Goal: Transaction & Acquisition: Download file/media

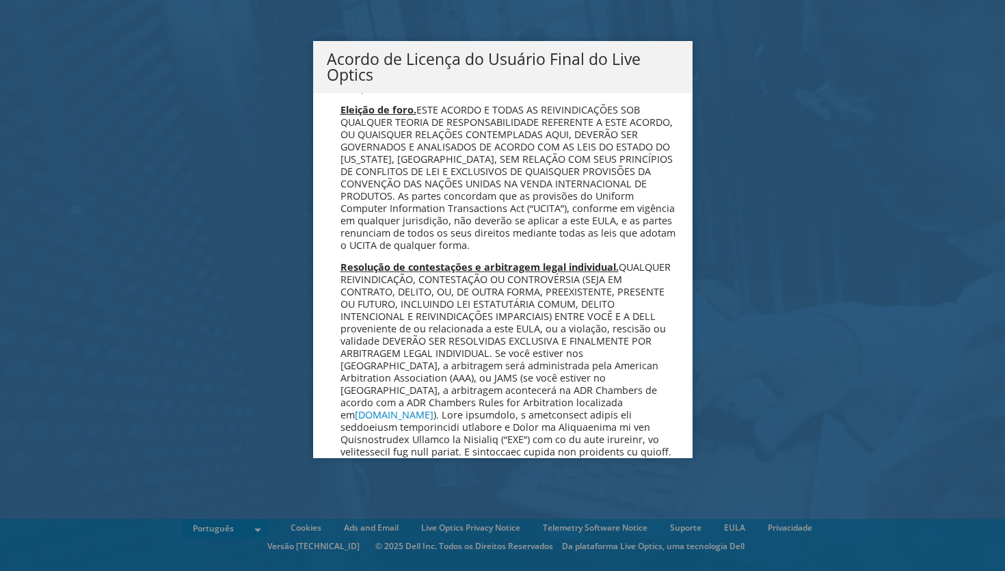
scroll to position [5464, 0]
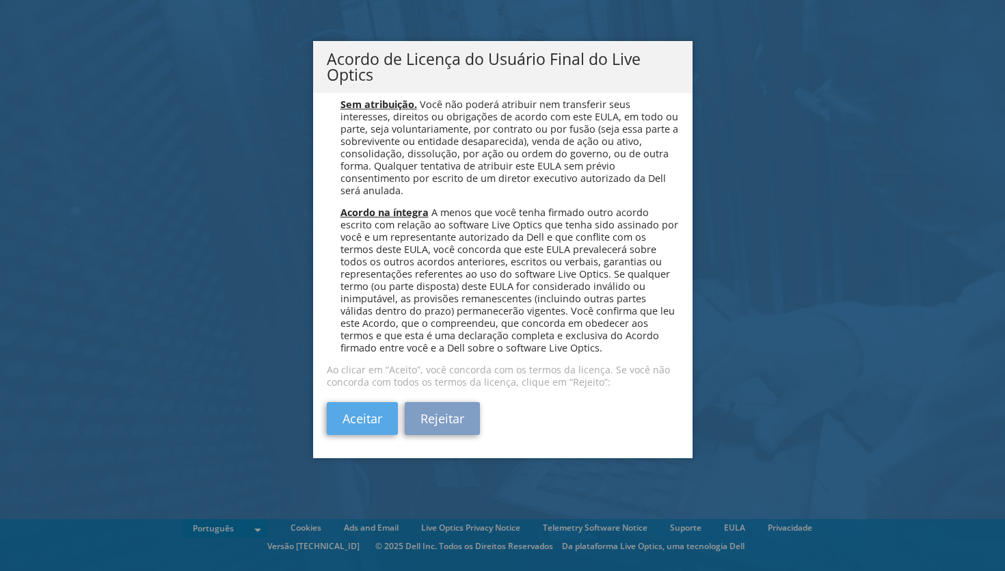
click at [357, 421] on link "Aceitar" at bounding box center [362, 418] width 71 height 33
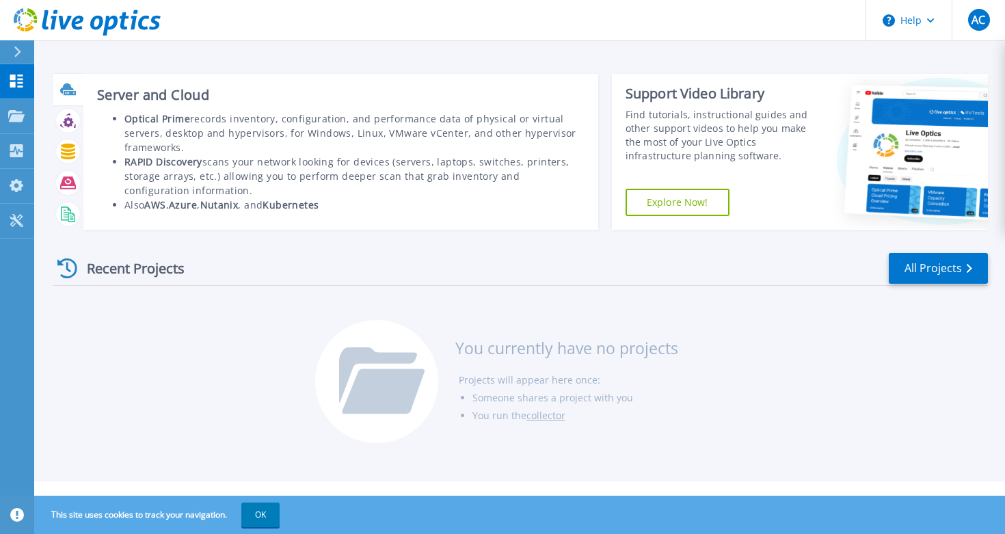
click at [63, 90] on icon at bounding box center [67, 88] width 14 height 10
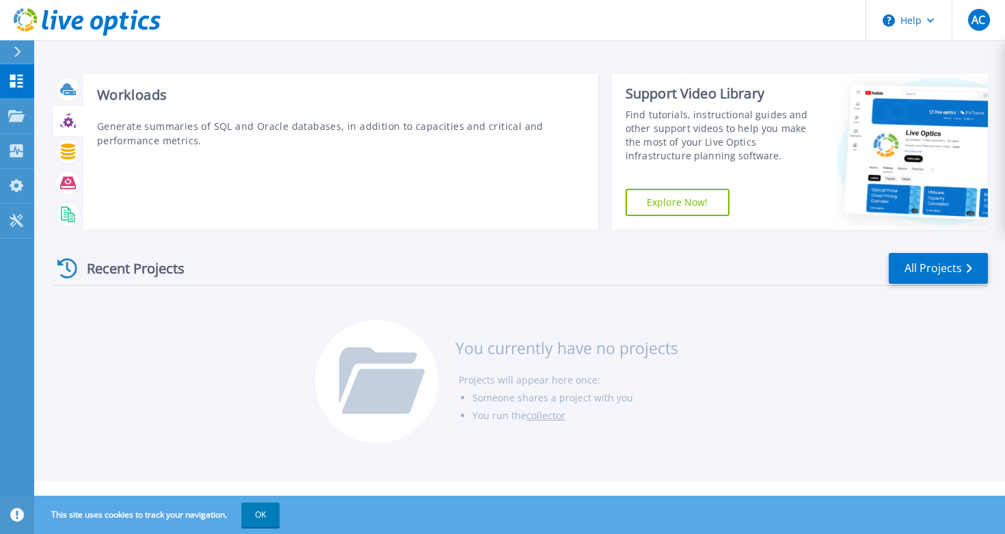
click at [73, 118] on icon at bounding box center [68, 121] width 16 height 16
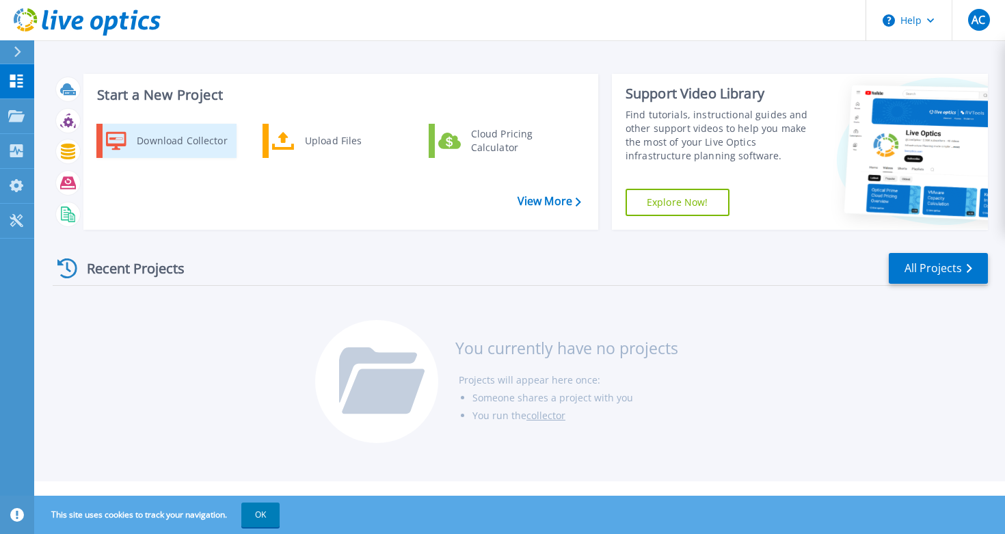
click at [176, 143] on div "Download Collector" at bounding box center [181, 140] width 103 height 27
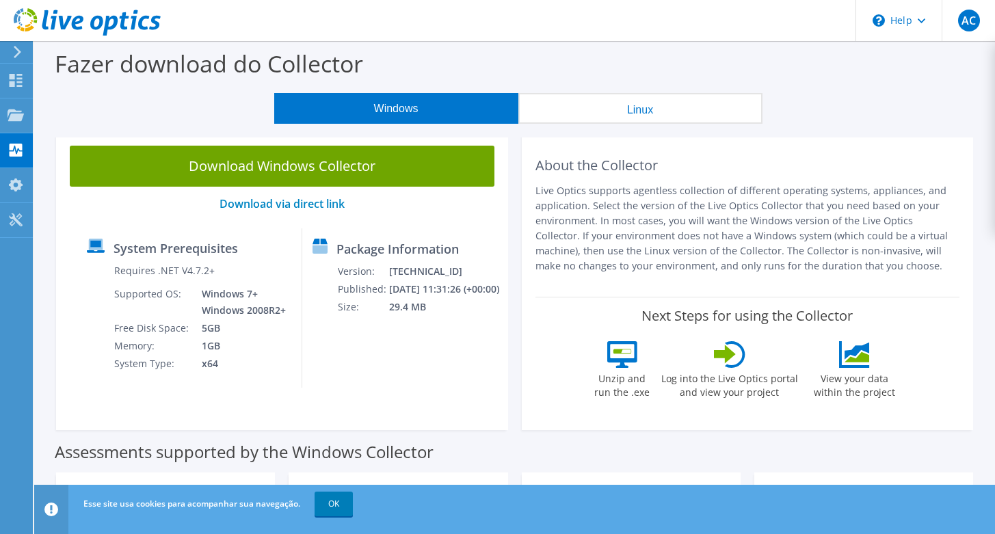
click at [11, 52] on div at bounding box center [15, 52] width 15 height 12
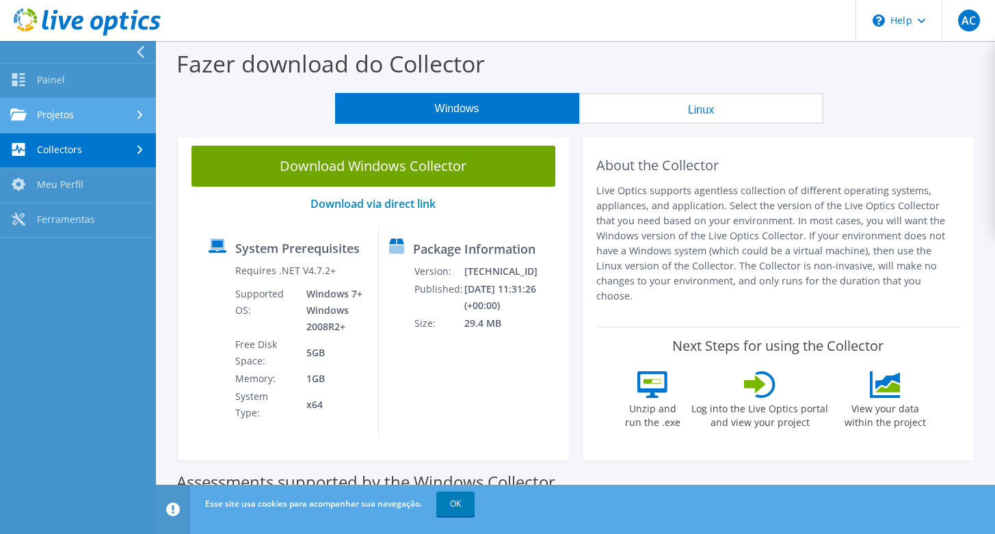
click at [48, 116] on link "Projetos" at bounding box center [78, 115] width 156 height 35
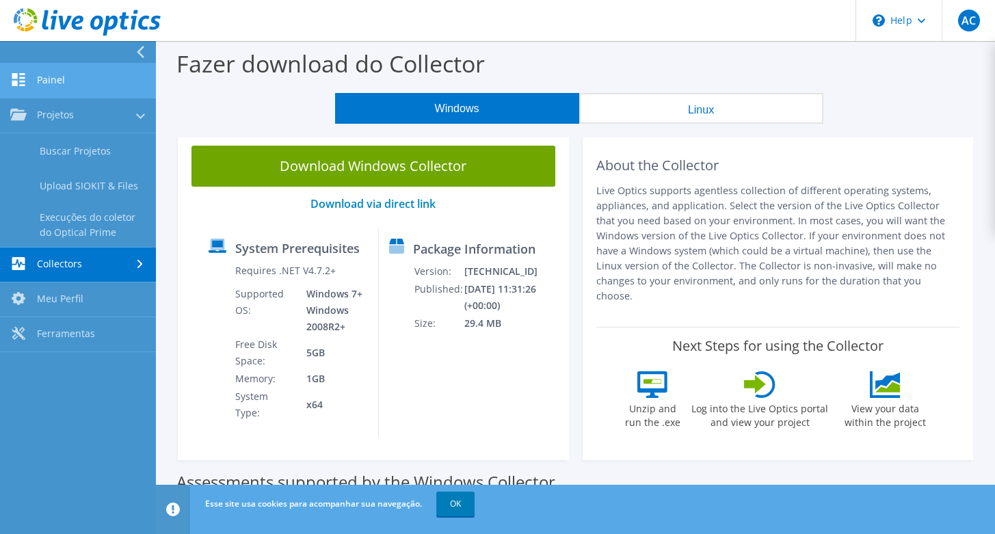
click at [82, 88] on link "Painel" at bounding box center [78, 81] width 156 height 35
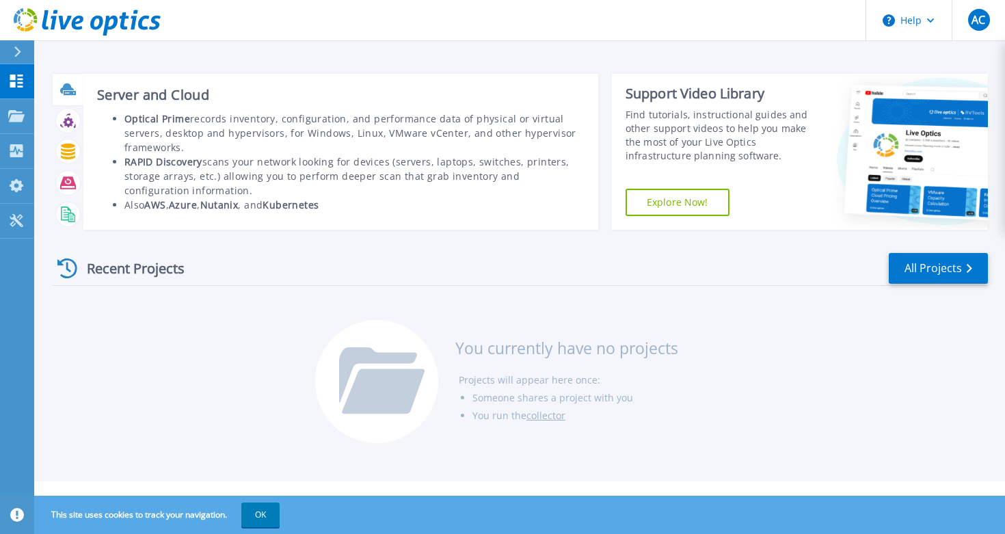
click at [64, 93] on icon at bounding box center [70, 93] width 12 height 4
click at [72, 87] on icon at bounding box center [68, 89] width 16 height 16
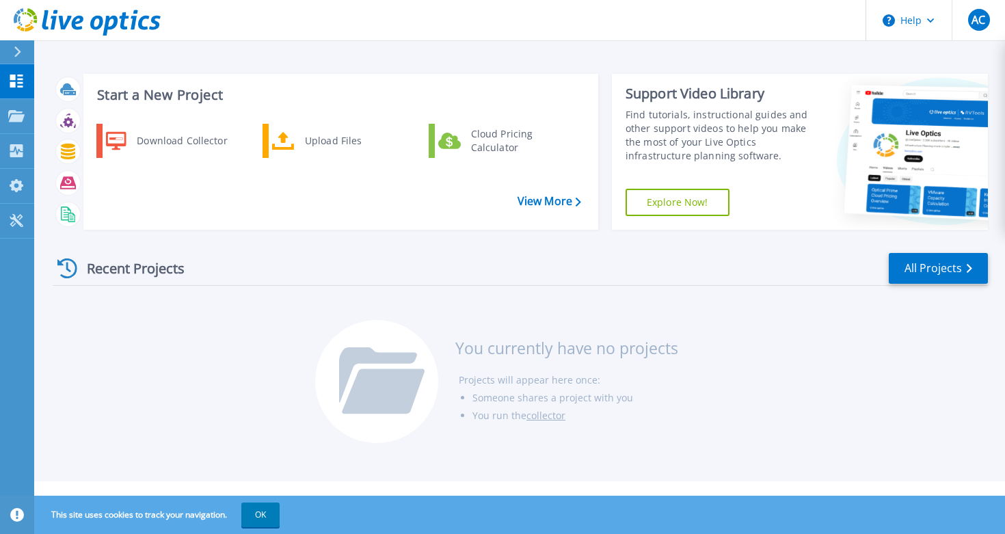
click at [21, 54] on icon at bounding box center [18, 51] width 8 height 11
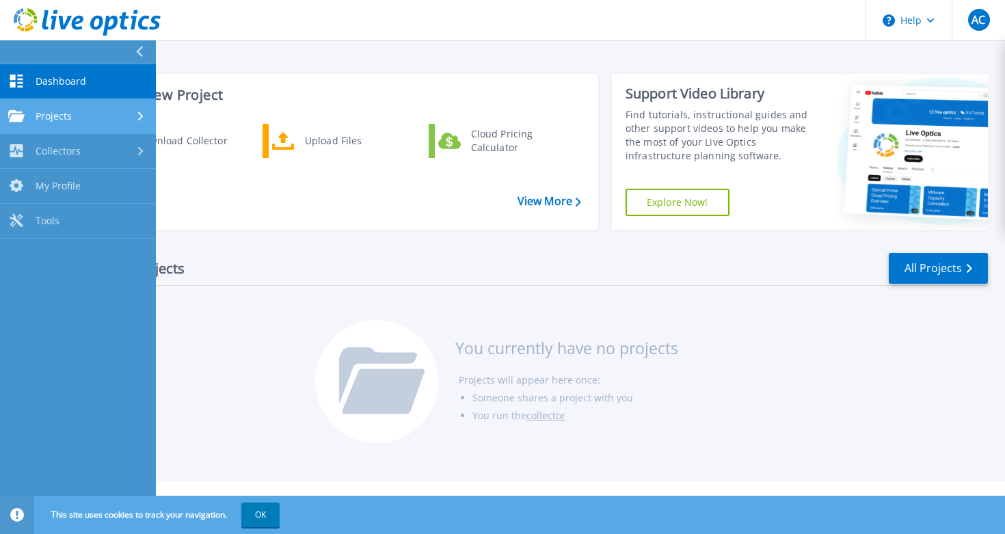
click at [78, 125] on link "Projects Projects" at bounding box center [78, 116] width 156 height 35
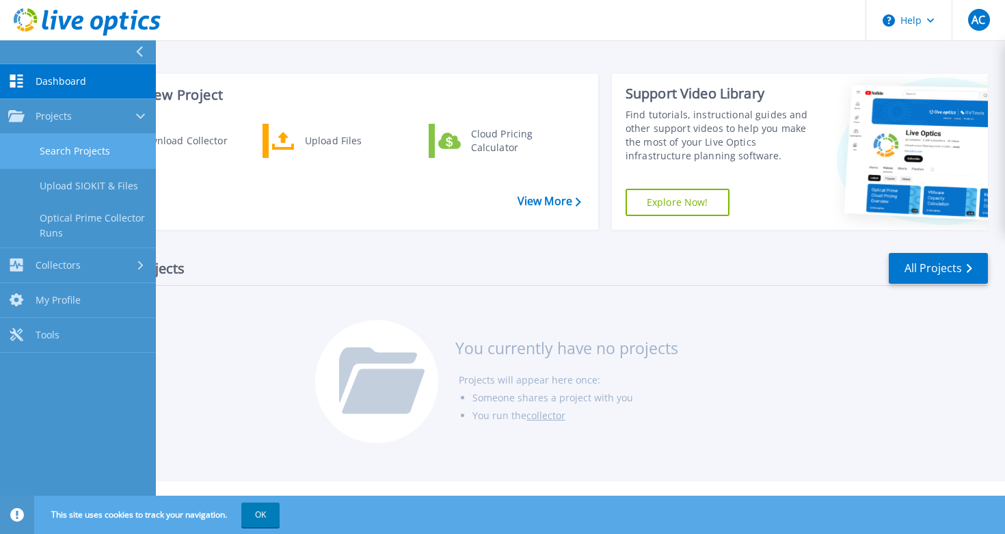
click at [78, 157] on link "Search Projects" at bounding box center [78, 151] width 156 height 35
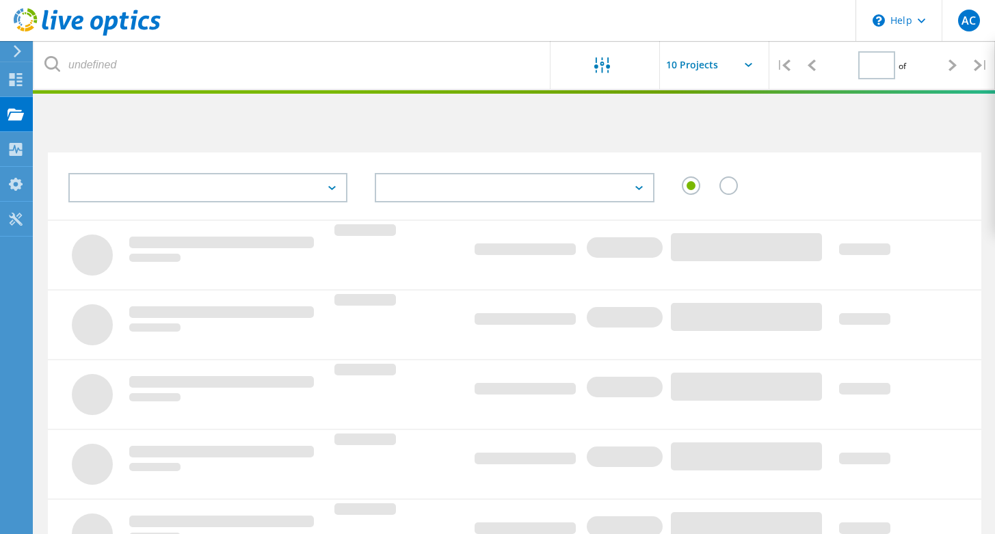
type input "1"
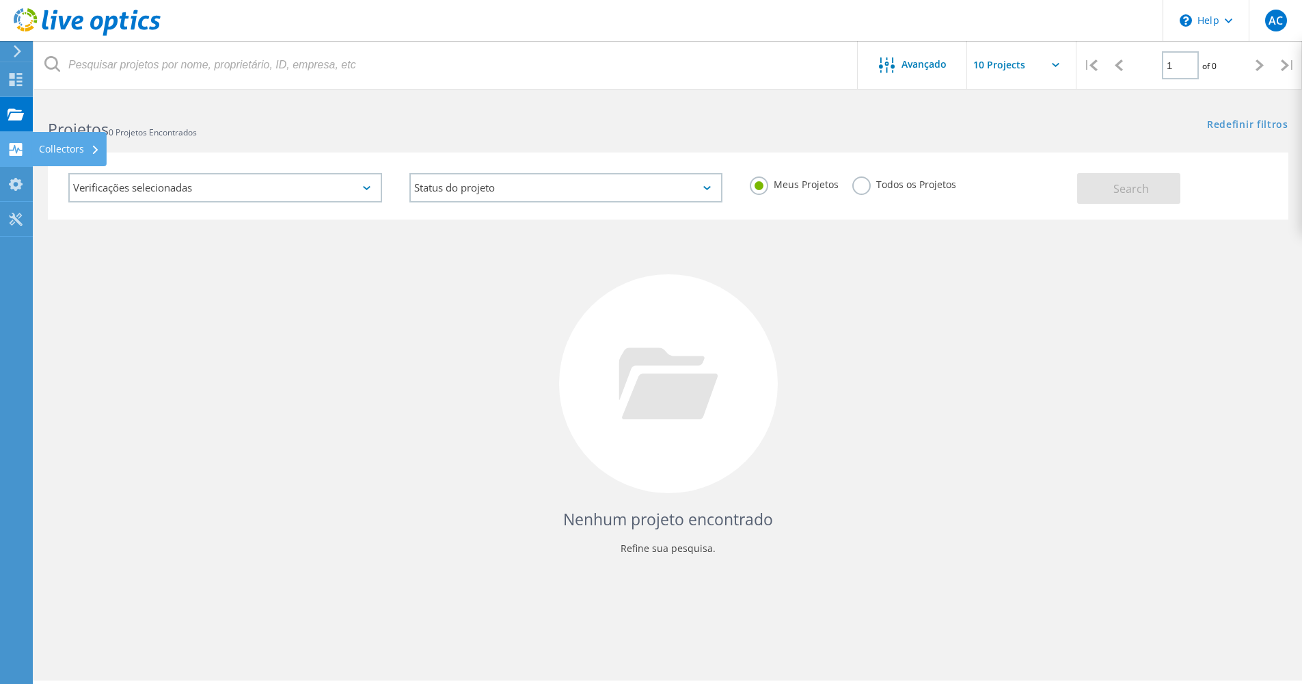
click at [59, 145] on div "Collectors" at bounding box center [69, 149] width 61 height 10
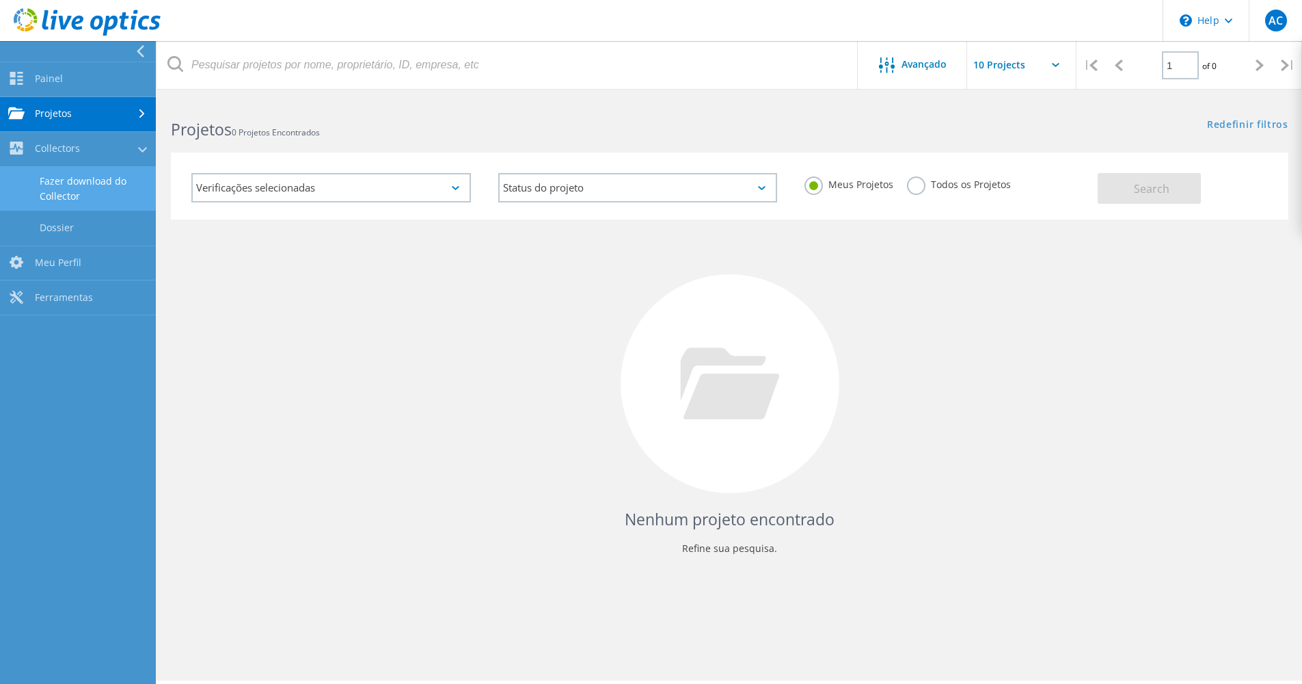
click at [70, 186] on link "Fazer download do Collector" at bounding box center [78, 189] width 156 height 44
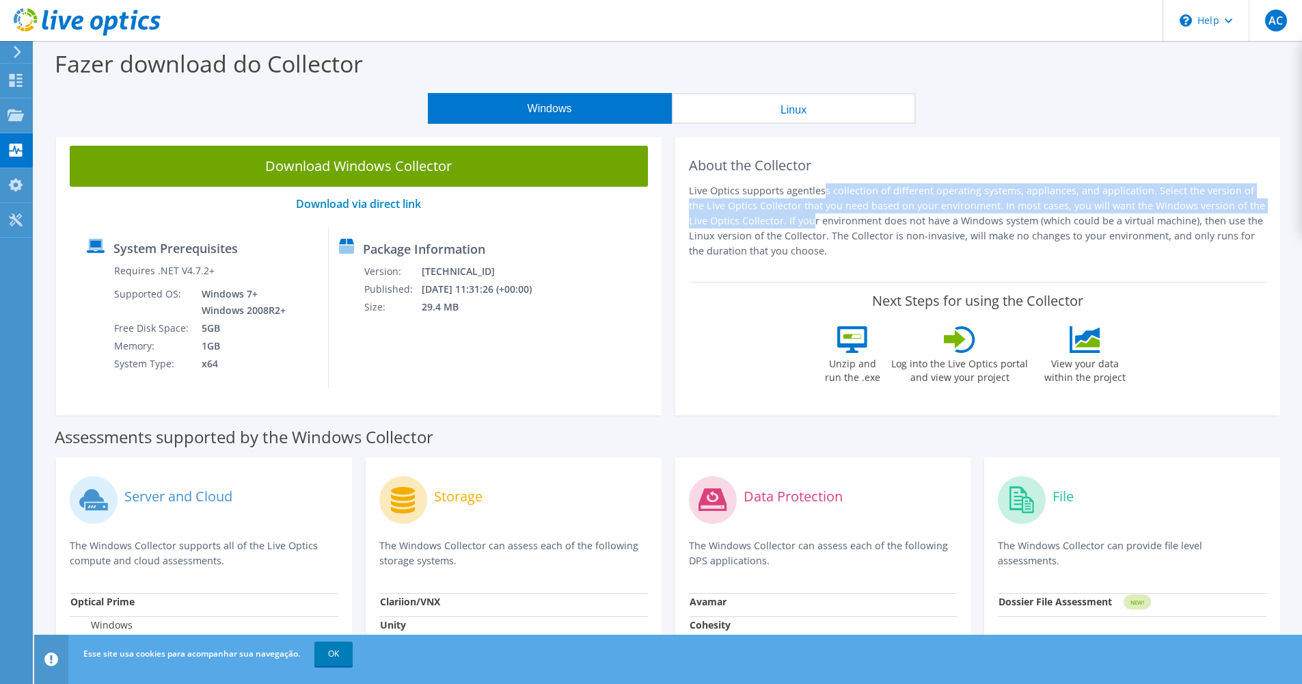
drag, startPoint x: 759, startPoint y: 180, endPoint x: 1277, endPoint y: 200, distance: 517.8
click at [1277, 200] on div "About the Collector Live Optics supports agentless collection of different oper…" at bounding box center [978, 273] width 606 height 283
click at [759, 118] on button "Linux" at bounding box center [794, 108] width 244 height 31
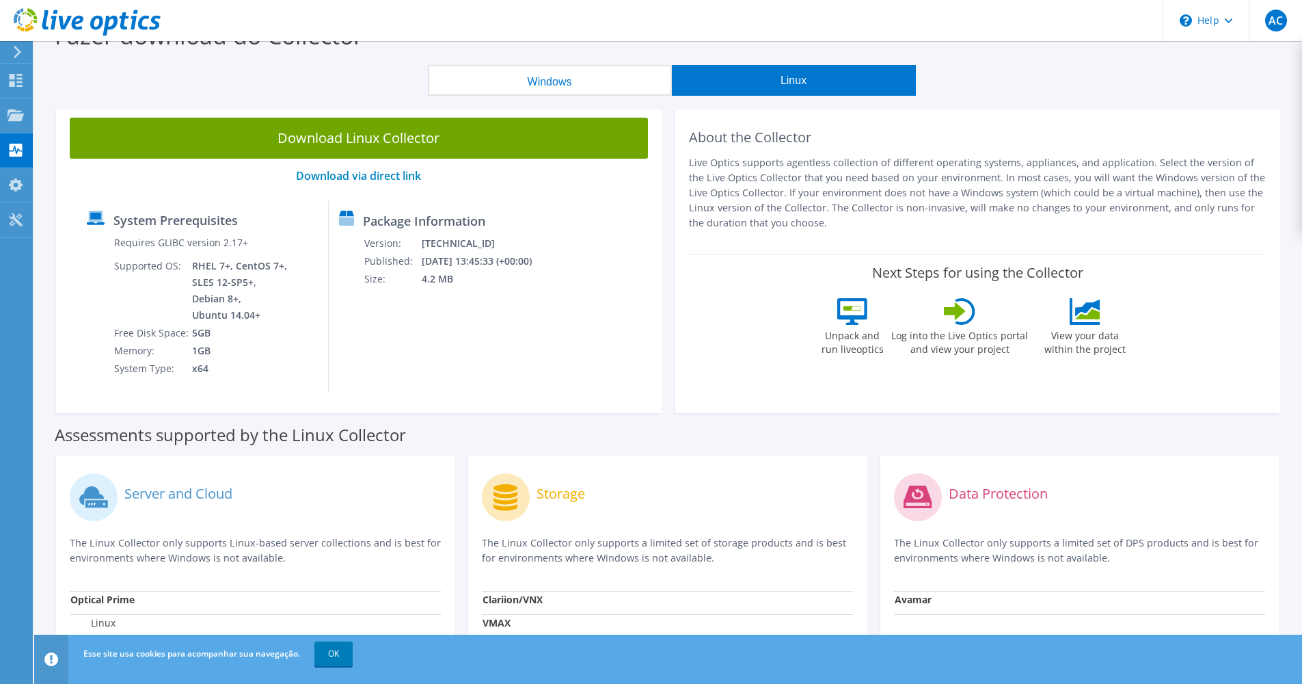
scroll to position [122, 0]
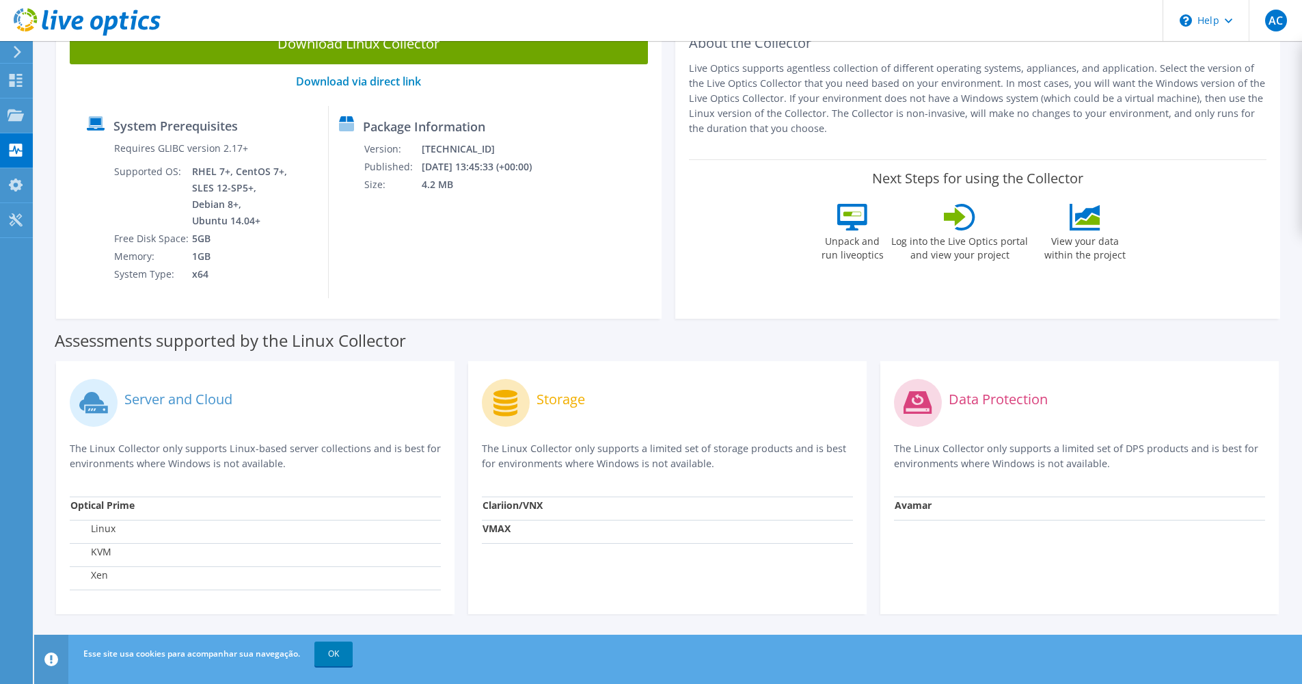
drag, startPoint x: 692, startPoint y: 173, endPoint x: 874, endPoint y: 167, distance: 181.9
click at [852, 167] on div "Next Steps for using the Collector Unpack and run liveoptics Log into the Live …" at bounding box center [978, 219] width 578 height 120
drag, startPoint x: 903, startPoint y: 167, endPoint x: 920, endPoint y: 181, distance: 21.9
click at [904, 167] on div "Next Steps for using the Collector Unpack and run liveoptics Log into the Live …" at bounding box center [978, 219] width 578 height 120
drag, startPoint x: 874, startPoint y: 184, endPoint x: 691, endPoint y: 186, distance: 183.2
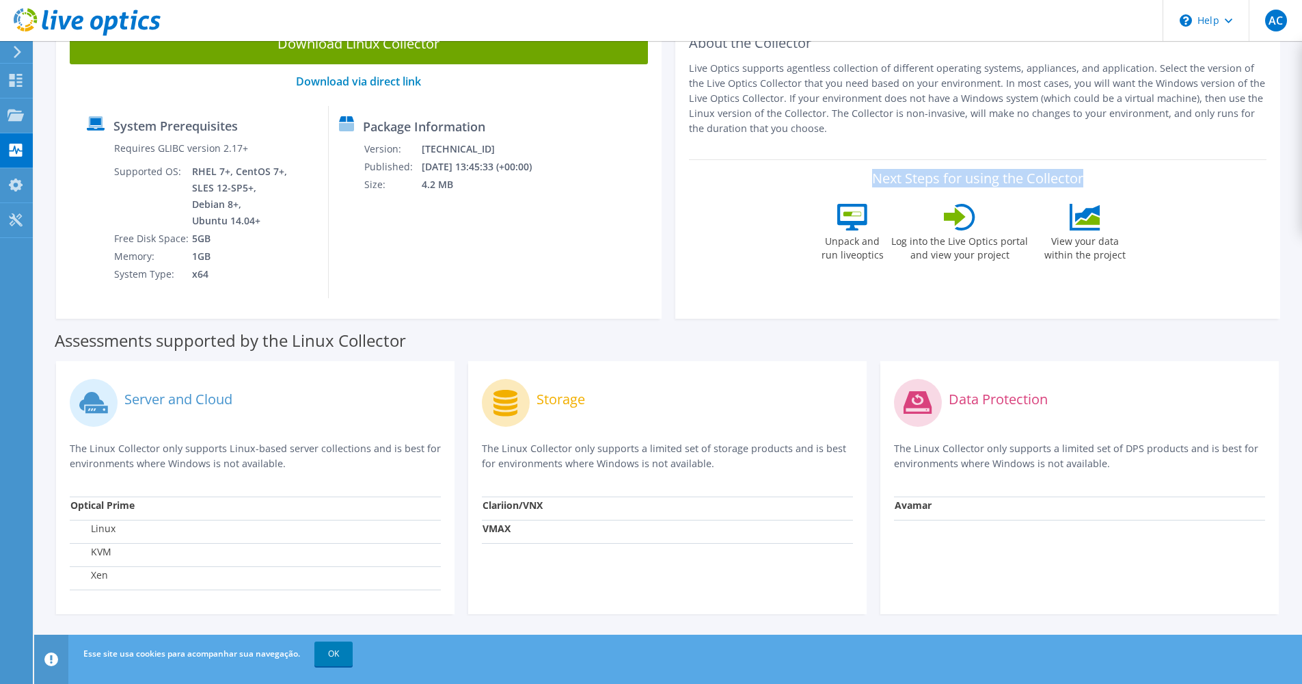
click at [691, 186] on div "Next Steps for using the Collector Unpack and run liveoptics Log into the Live …" at bounding box center [978, 219] width 578 height 120
click at [466, 231] on div "Package Information Version: 26.2.9.35 Published: 02/07/2025 13:45:33 (+00:00) …" at bounding box center [432, 202] width 206 height 192
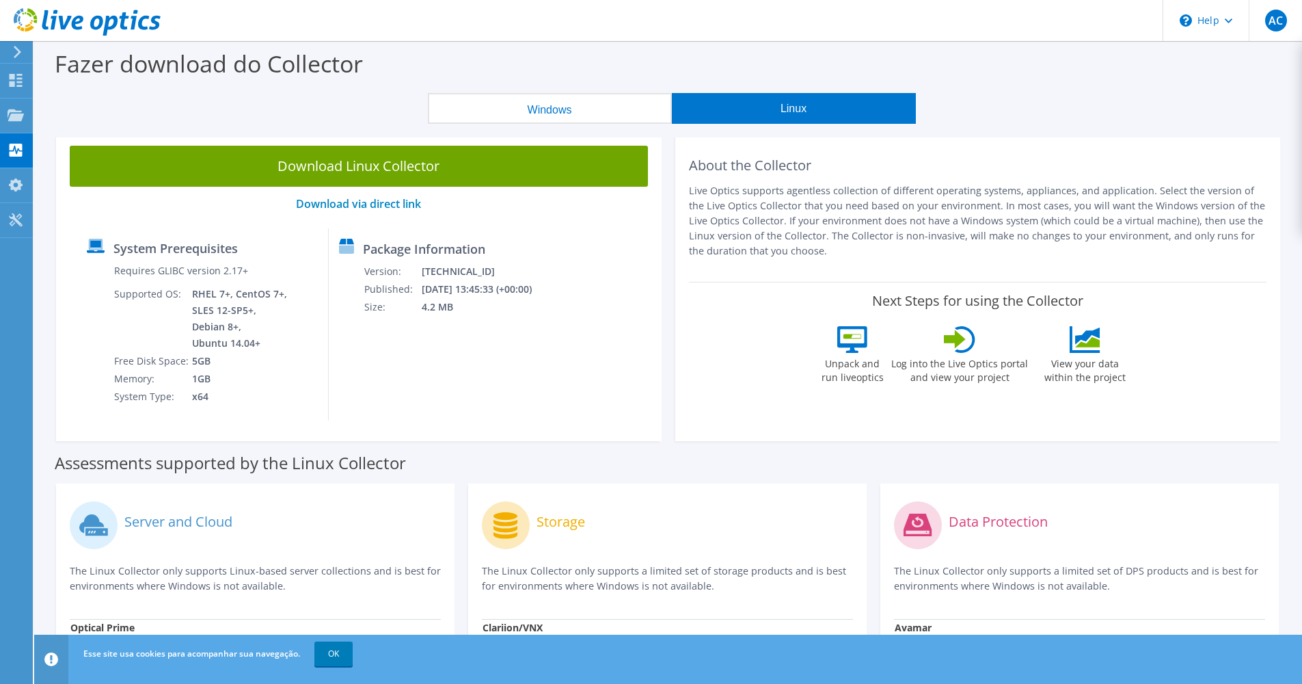
click at [537, 107] on button "Windows" at bounding box center [550, 108] width 244 height 31
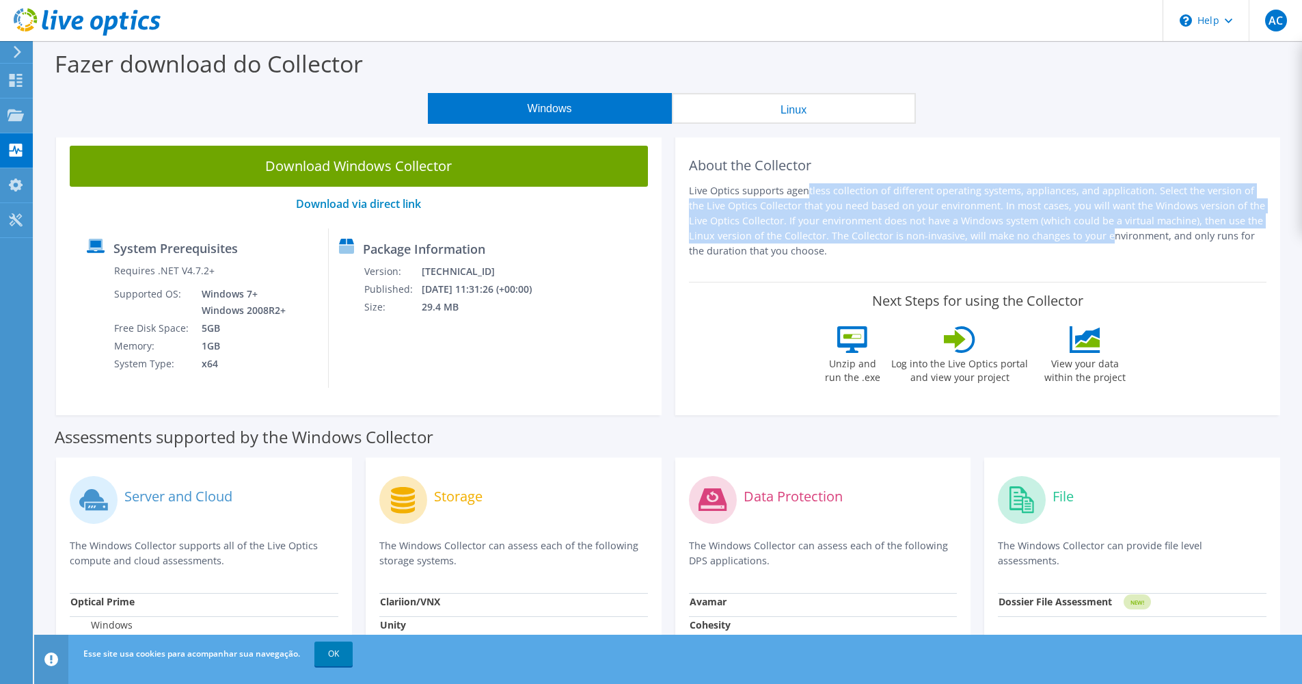
drag, startPoint x: 733, startPoint y: 200, endPoint x: 952, endPoint y: 239, distance: 222.3
click at [952, 239] on div "About the Collector Live Optics supports agentless collection of different oper…" at bounding box center [978, 273] width 606 height 283
click at [950, 240] on p "Live Optics supports agentless collection of different operating systems, appli…" at bounding box center [978, 220] width 578 height 75
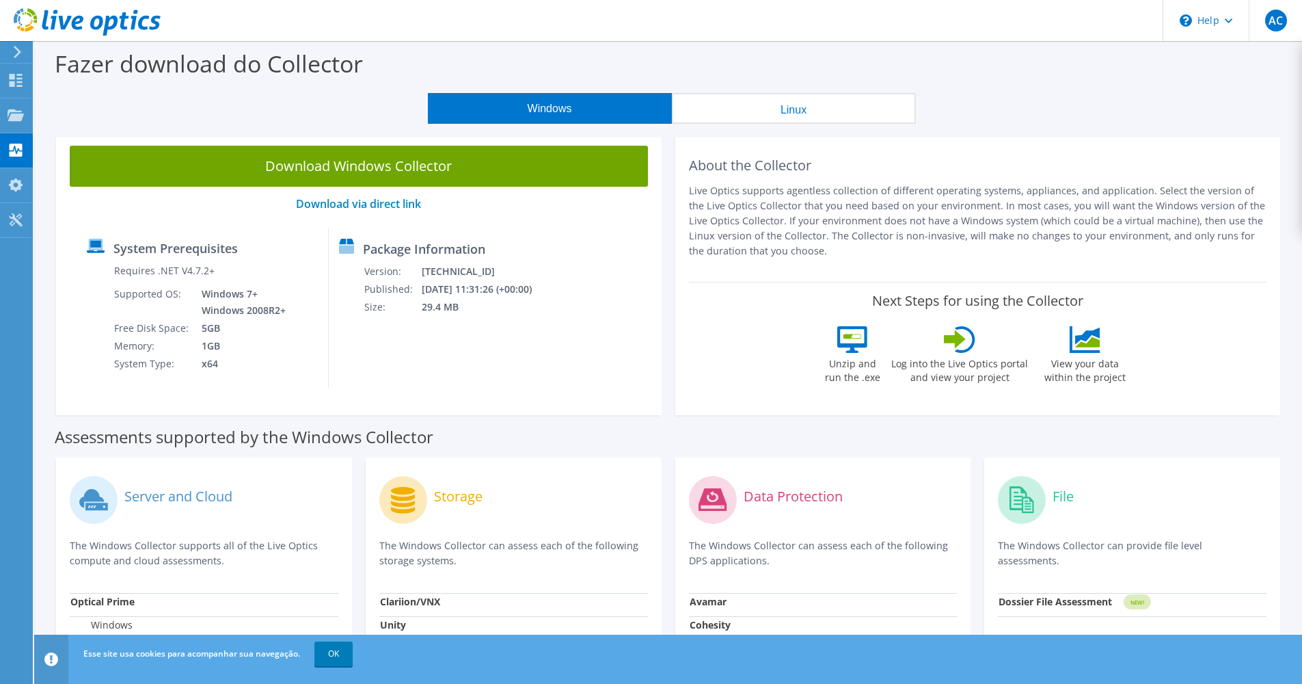
click at [14, 53] on icon at bounding box center [17, 52] width 10 height 12
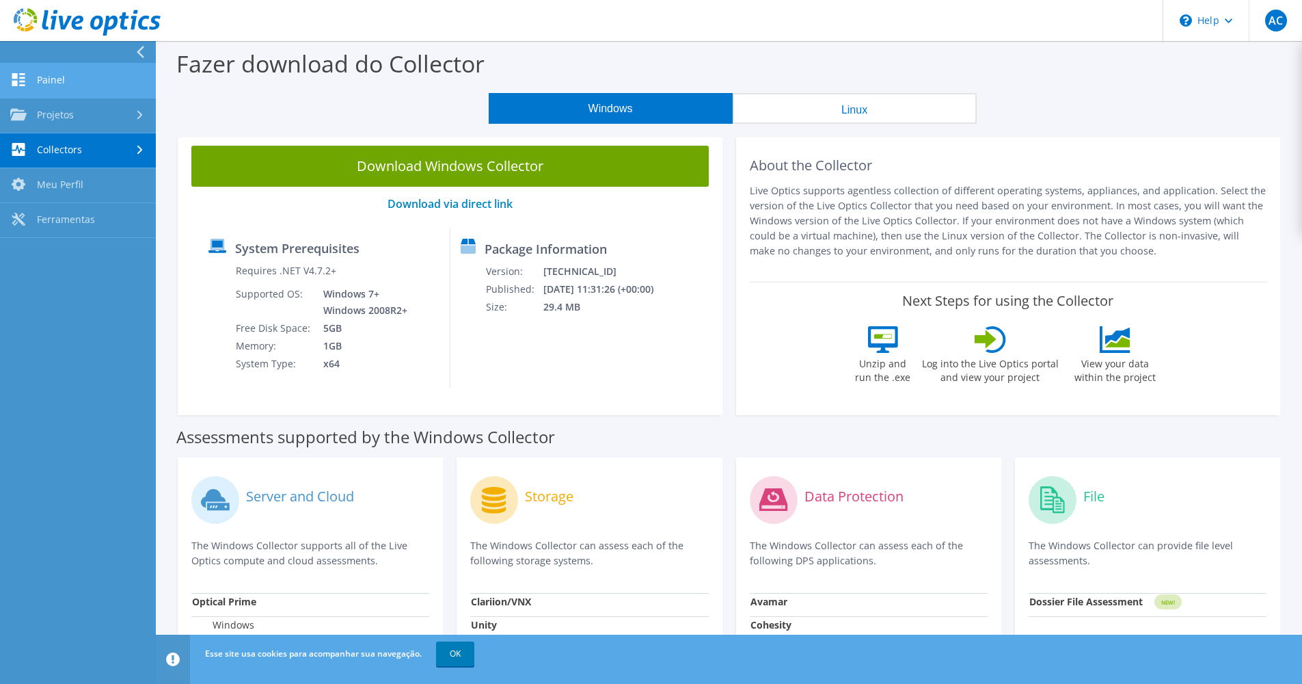
click at [52, 79] on link "Painel" at bounding box center [78, 81] width 156 height 35
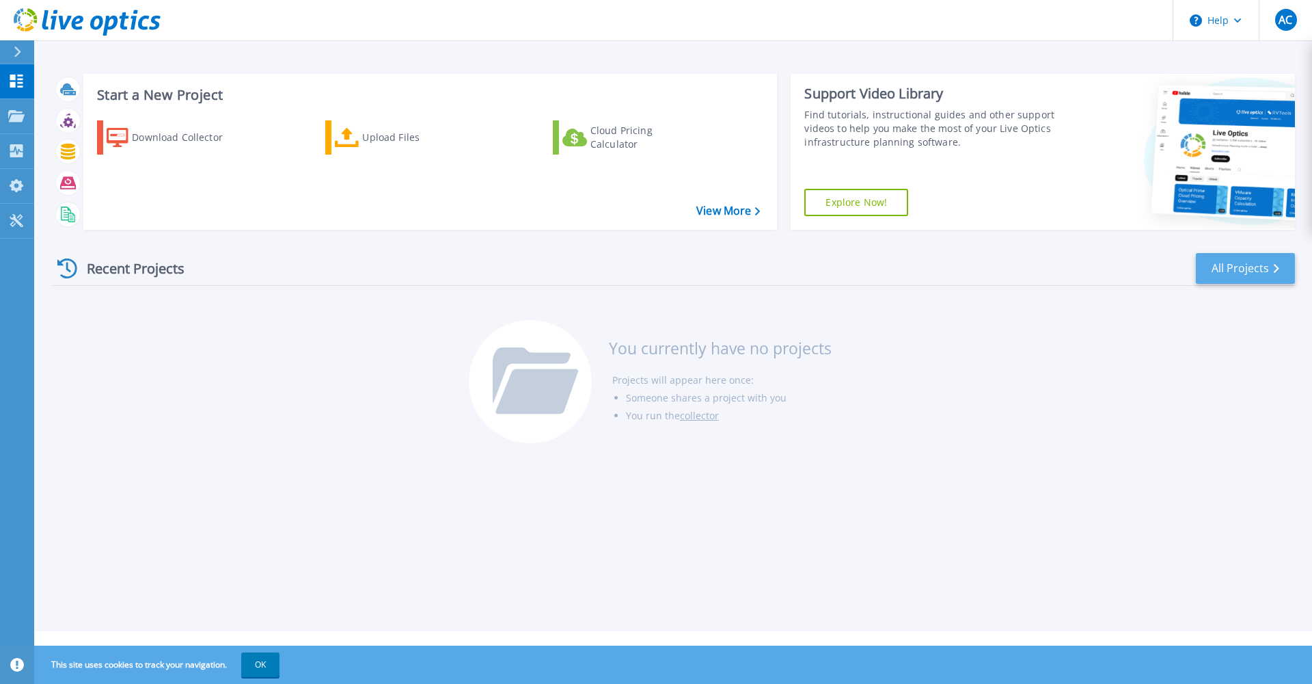
click at [1243, 266] on link "All Projects" at bounding box center [1245, 268] width 99 height 31
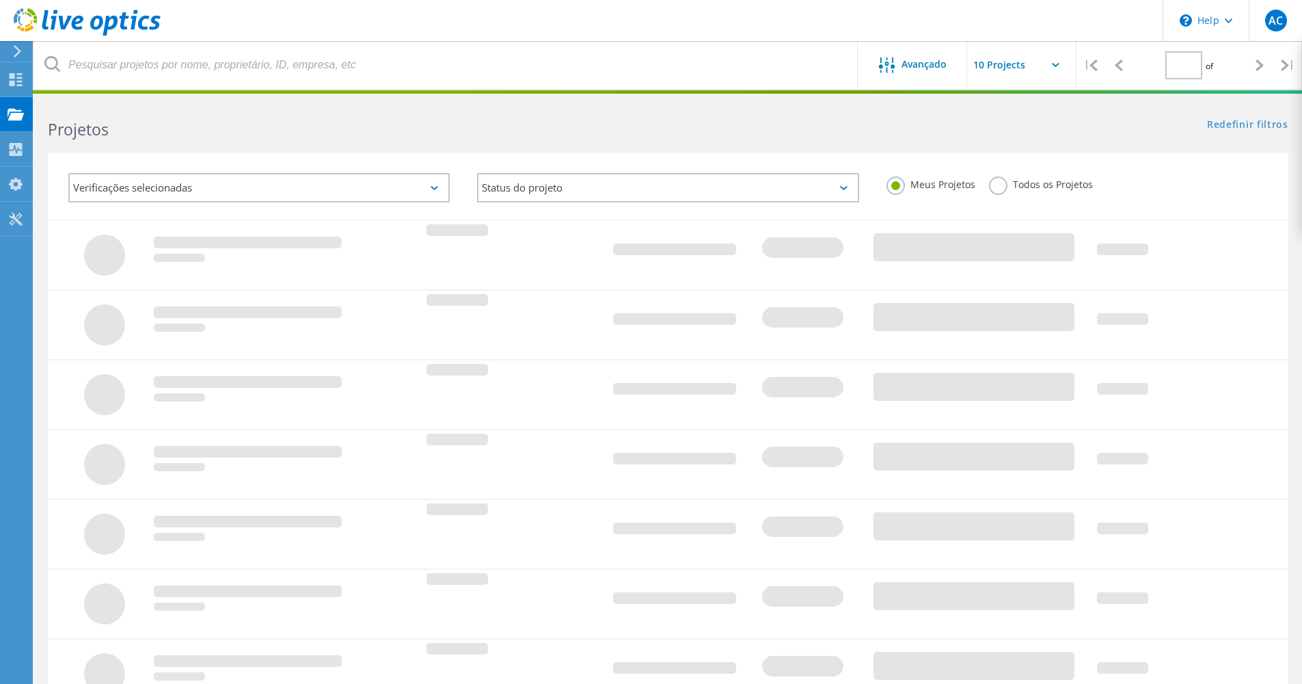
type input "1"
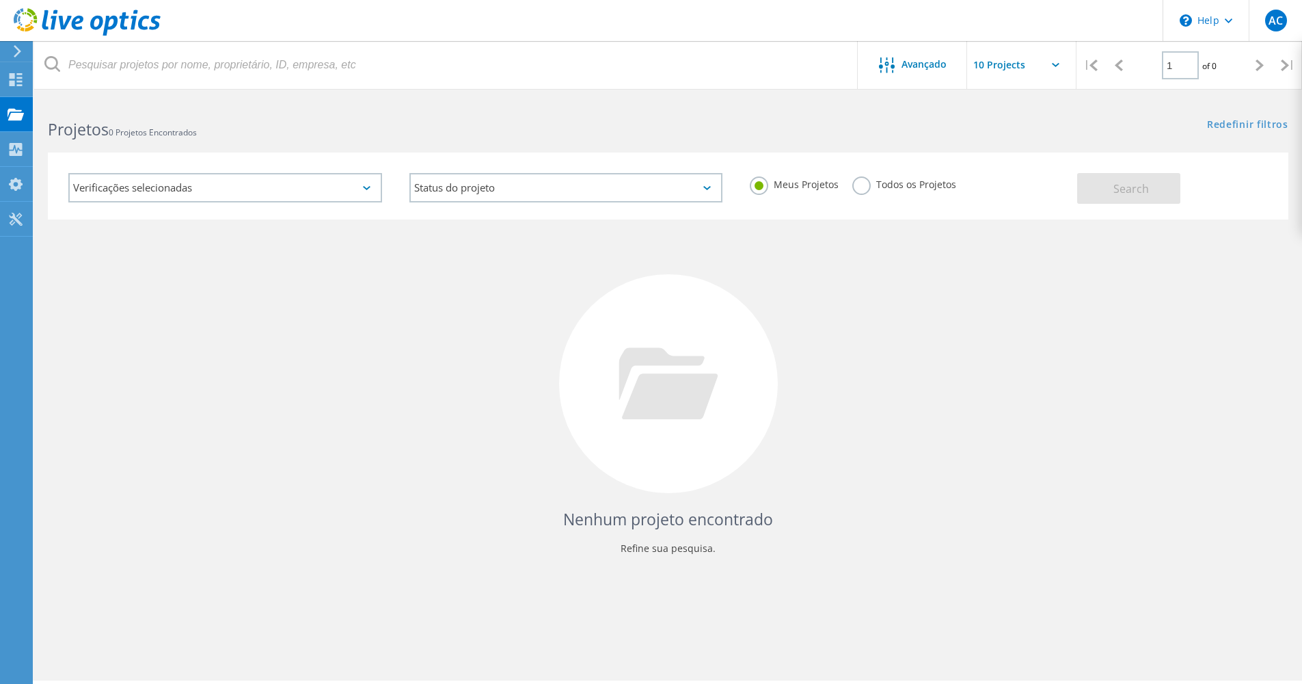
click at [278, 187] on div "Verificações selecionadas" at bounding box center [225, 187] width 314 height 29
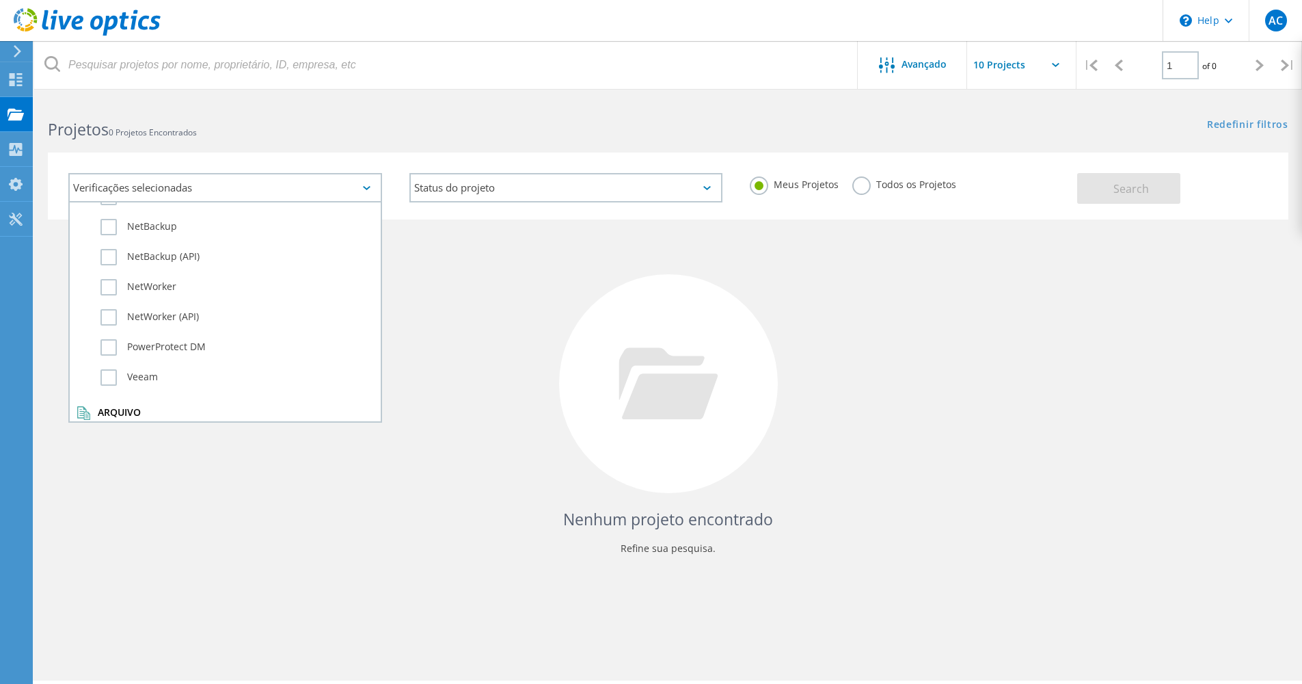
scroll to position [924, 0]
click at [455, 345] on div "Nenhum projeto encontrado Refine sua pesquisa." at bounding box center [668, 395] width 1241 height 353
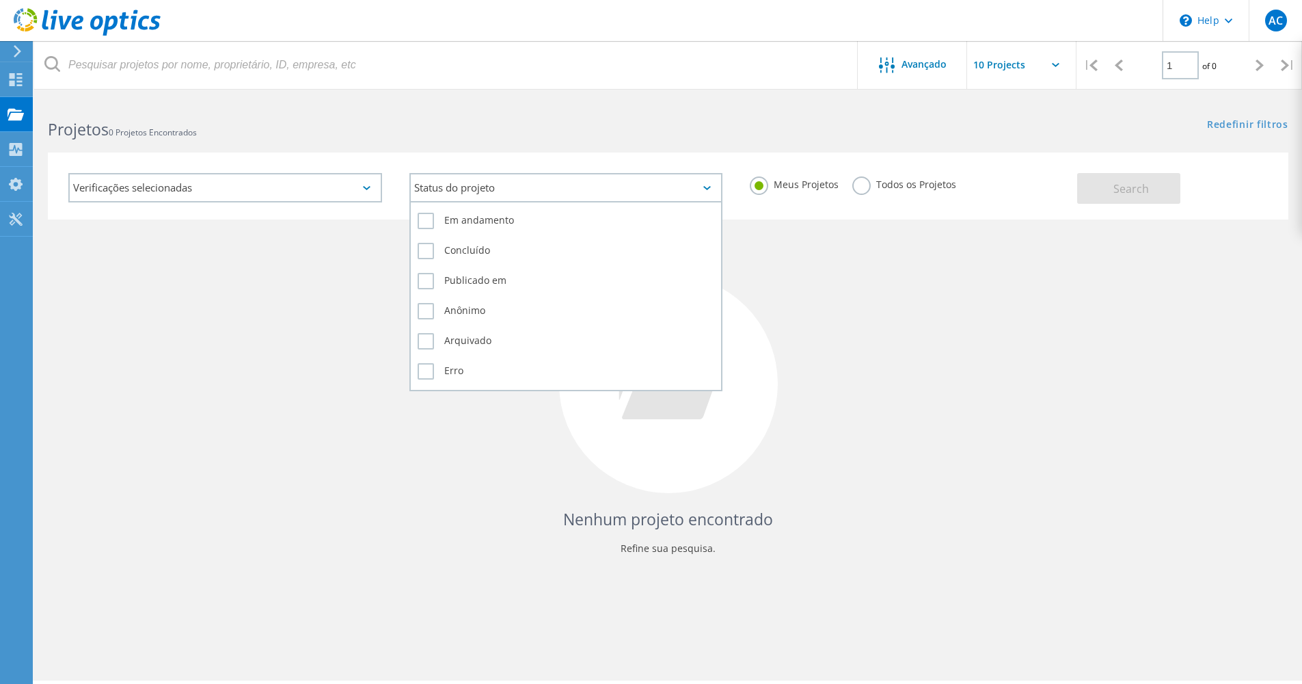
click at [491, 194] on div "Status do projeto" at bounding box center [566, 187] width 314 height 29
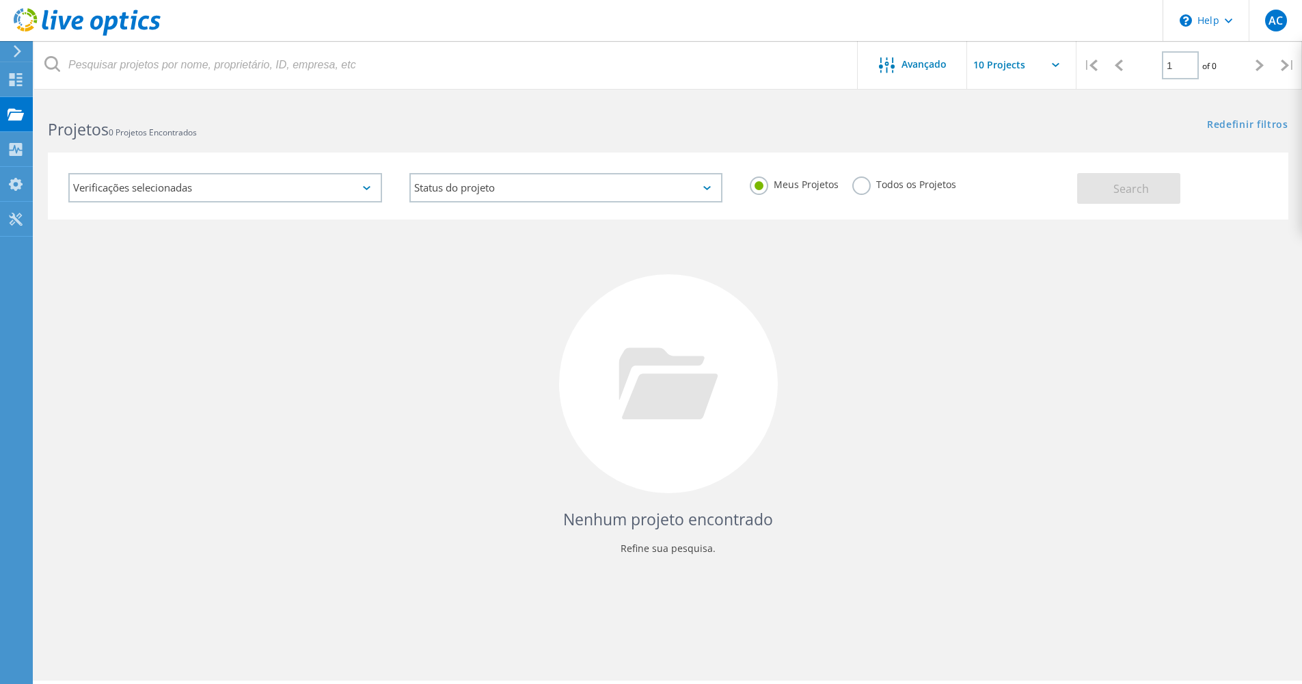
click at [563, 165] on div "Status do projeto Em andamento Concluído Publicado em Anônimo Arquivado Erro" at bounding box center [566, 187] width 341 height 57
click at [859, 189] on label "Todos os Projetos" at bounding box center [904, 182] width 104 height 13
click at [0, 0] on input "Todos os Projetos" at bounding box center [0, 0] width 0 height 0
click at [23, 83] on icon at bounding box center [16, 79] width 16 height 13
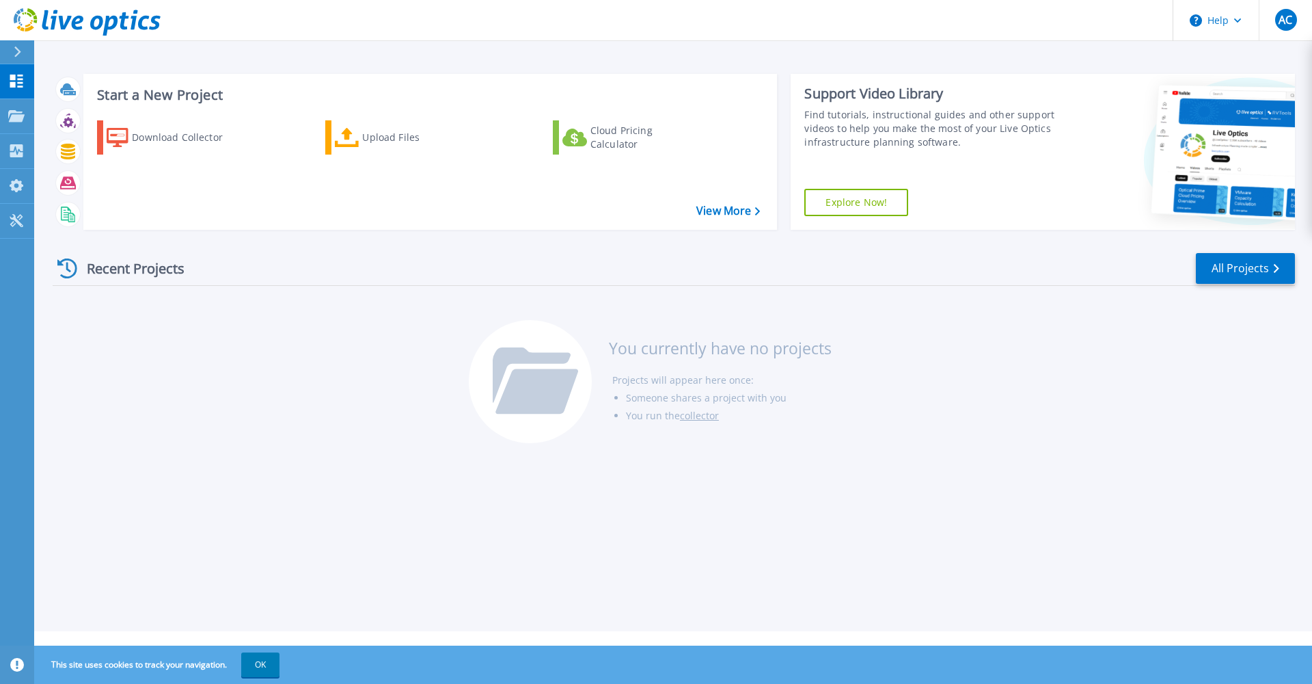
click at [863, 203] on link "Explore Now!" at bounding box center [857, 202] width 104 height 27
drag, startPoint x: 150, startPoint y: 91, endPoint x: 145, endPoint y: 109, distance: 18.6
click at [150, 91] on h3 "Start a New Project" at bounding box center [428, 94] width 663 height 15
click at [154, 137] on div "Download Collector" at bounding box center [186, 137] width 109 height 27
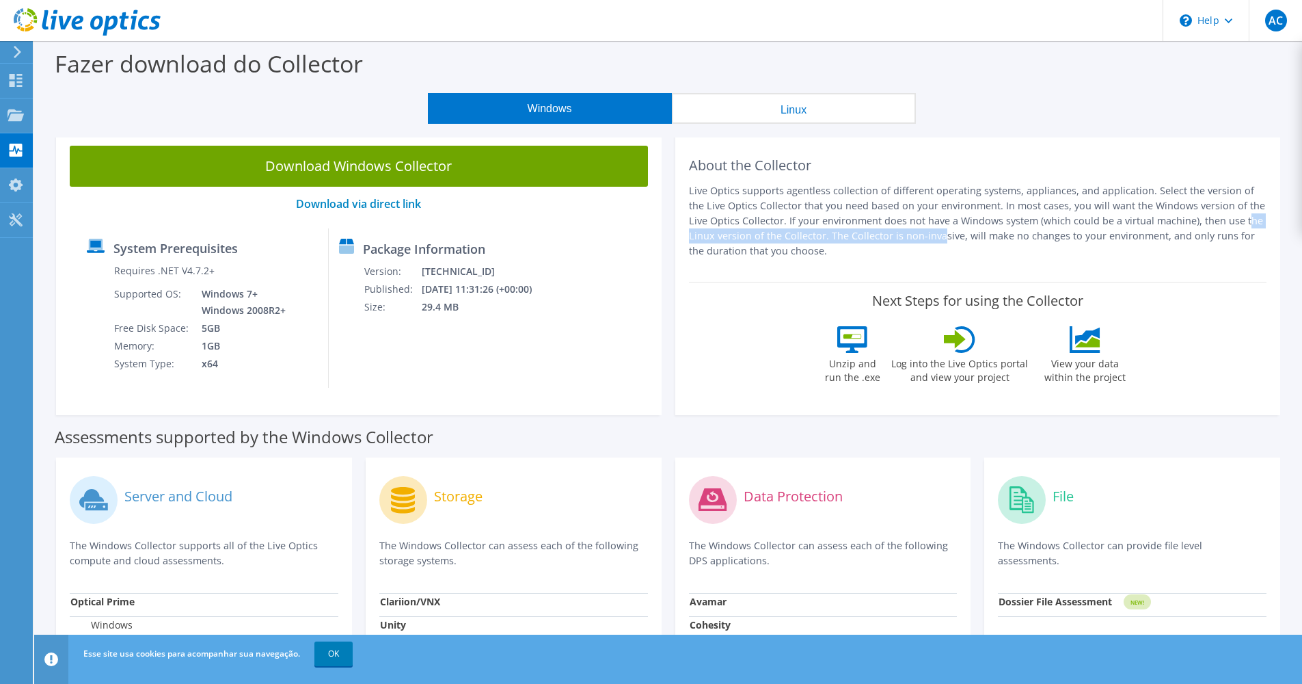
drag, startPoint x: 800, startPoint y: 240, endPoint x: 1161, endPoint y: 211, distance: 361.4
click at [1140, 220] on p "Live Optics supports agentless collection of different operating systems, appli…" at bounding box center [978, 220] width 578 height 75
drag, startPoint x: 1038, startPoint y: 232, endPoint x: 1051, endPoint y: 233, distance: 12.4
click at [1044, 232] on p "Live Optics supports agentless collection of different operating systems, appli…" at bounding box center [978, 220] width 578 height 75
drag, startPoint x: 1133, startPoint y: 233, endPoint x: 668, endPoint y: 257, distance: 466.1
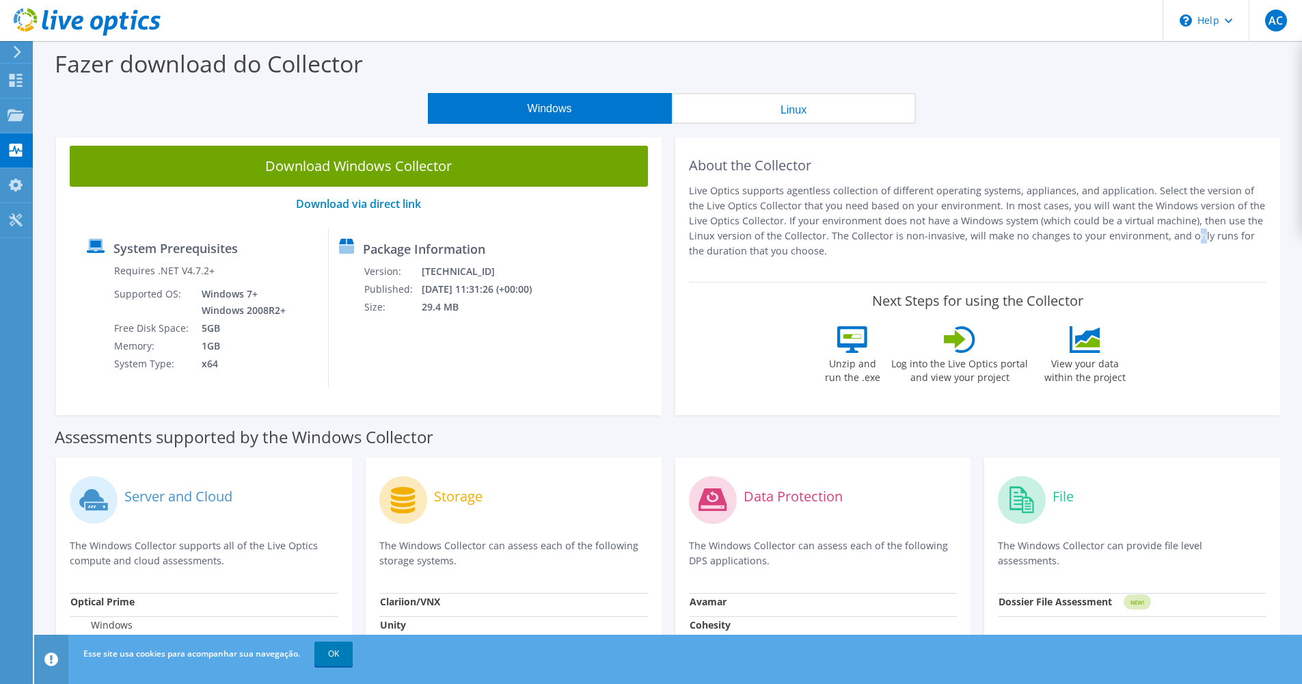
click at [692, 258] on div "About the Collector Live Optics supports agentless collection of different oper…" at bounding box center [978, 207] width 578 height 122
